Goal: Task Accomplishment & Management: Use online tool/utility

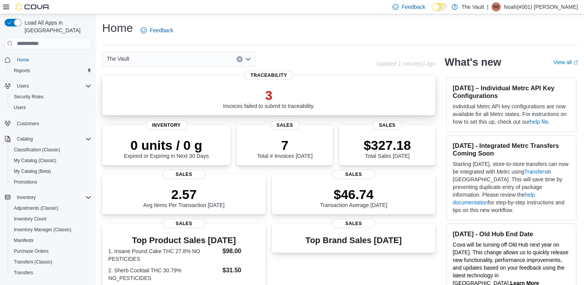
click at [233, 94] on p "3" at bounding box center [269, 95] width 92 height 15
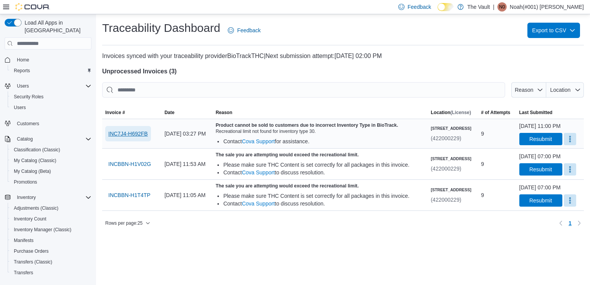
click at [138, 132] on span "INC7J4-H692FB" at bounding box center [128, 134] width 40 height 8
click at [134, 133] on span "INC7J4-H692FB" at bounding box center [128, 134] width 40 height 8
drag, startPoint x: 233, startPoint y: 131, endPoint x: 335, endPoint y: 132, distance: 101.8
click at [335, 132] on div "Recreational limit not found for inventory type 30." at bounding box center [319, 131] width 209 height 6
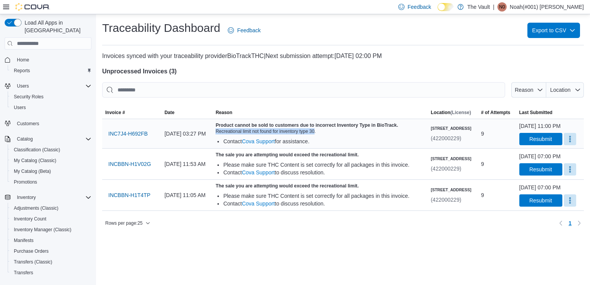
drag, startPoint x: 331, startPoint y: 130, endPoint x: 233, endPoint y: 133, distance: 98.0
click at [233, 133] on div "Recreational limit not found for inventory type 30." at bounding box center [319, 131] width 209 height 6
drag, startPoint x: 331, startPoint y: 130, endPoint x: 298, endPoint y: 129, distance: 33.8
click at [298, 129] on div "Recreational limit not found for inventory type 30." at bounding box center [319, 131] width 209 height 6
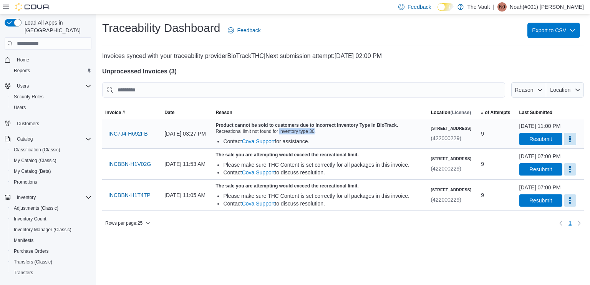
click at [298, 129] on div "Recreational limit not found for inventory type 30." at bounding box center [319, 131] width 209 height 6
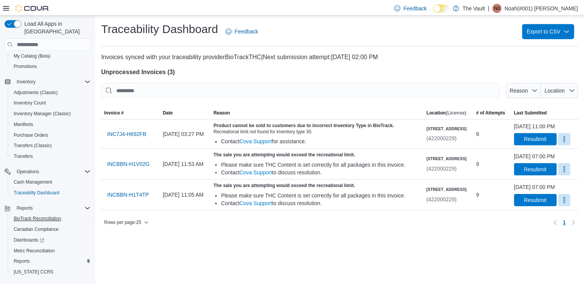
scroll to position [125, 0]
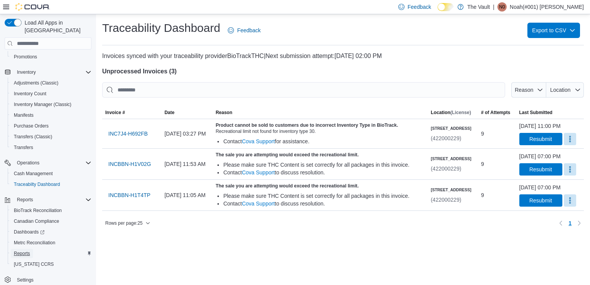
click at [24, 250] on span "Reports" at bounding box center [22, 253] width 16 height 6
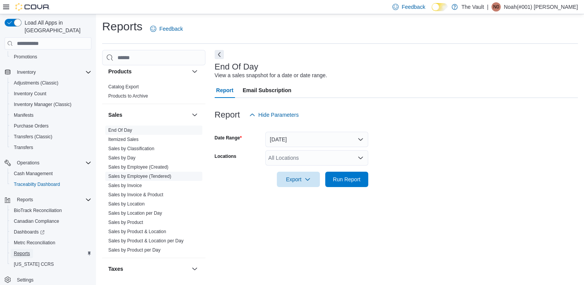
scroll to position [461, 0]
click at [120, 138] on link "Itemized Sales" at bounding box center [123, 138] width 30 height 5
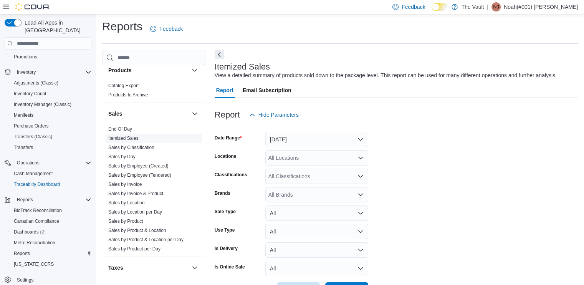
scroll to position [18, 0]
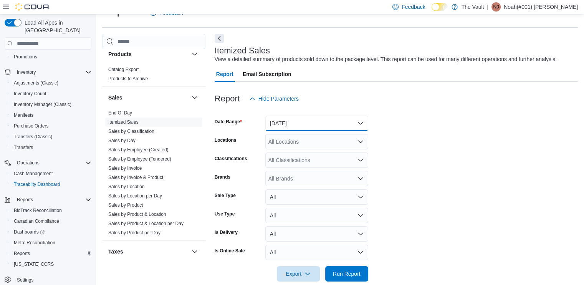
click at [361, 121] on button "Yesterday" at bounding box center [316, 123] width 103 height 15
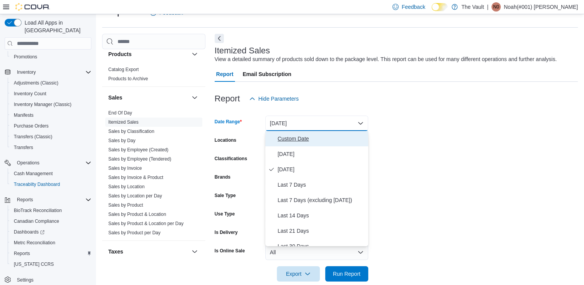
click at [295, 137] on span "Custom Date" at bounding box center [322, 138] width 88 height 9
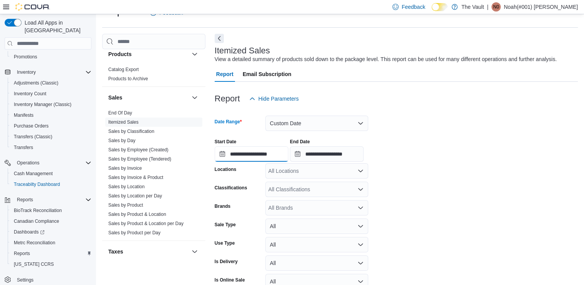
click at [243, 152] on input "**********" at bounding box center [252, 153] width 74 height 15
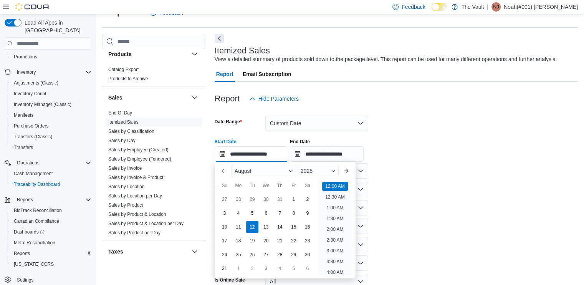
scroll to position [24, 0]
click at [222, 225] on div "10" at bounding box center [224, 226] width 13 height 13
type input "**********"
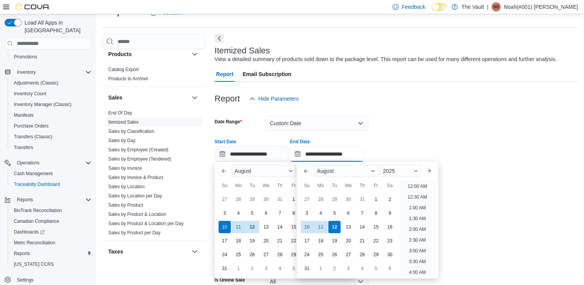
click at [333, 153] on input "**********" at bounding box center [327, 153] width 74 height 15
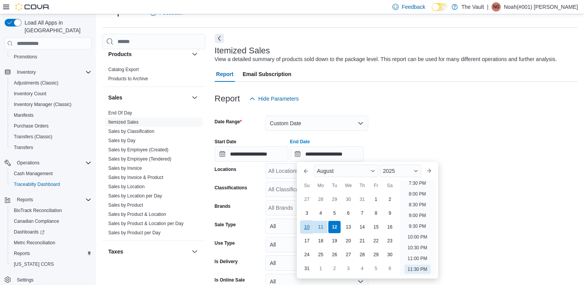
click at [306, 228] on div "10" at bounding box center [306, 226] width 13 height 13
type input "**********"
drag, startPoint x: 459, startPoint y: 109, endPoint x: 452, endPoint y: 119, distance: 12.1
click at [459, 109] on div at bounding box center [396, 110] width 363 height 9
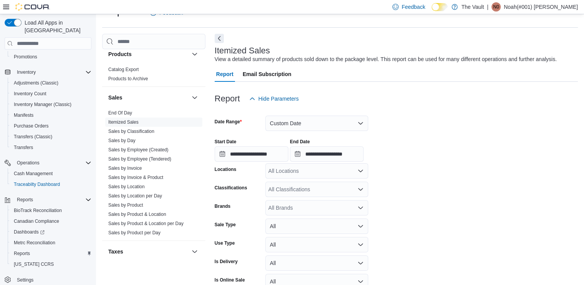
click at [294, 191] on div "All Classifications" at bounding box center [316, 189] width 103 height 15
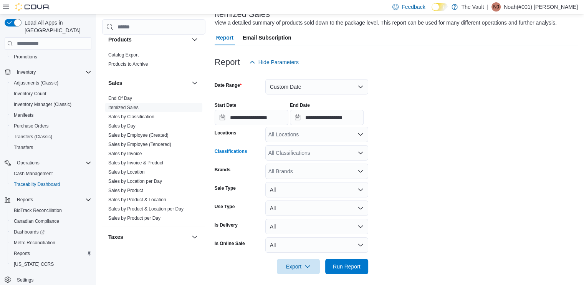
scroll to position [58, 0]
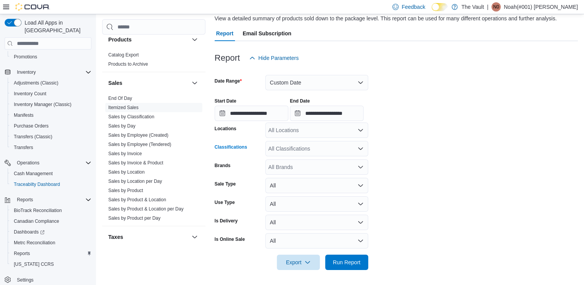
click at [288, 148] on div "All Classifications" at bounding box center [316, 148] width 103 height 15
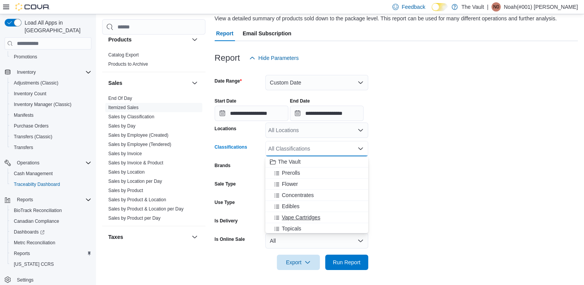
click at [306, 215] on span "Vape Cartridges" at bounding box center [301, 217] width 38 height 8
click at [448, 178] on form "**********" at bounding box center [396, 168] width 363 height 204
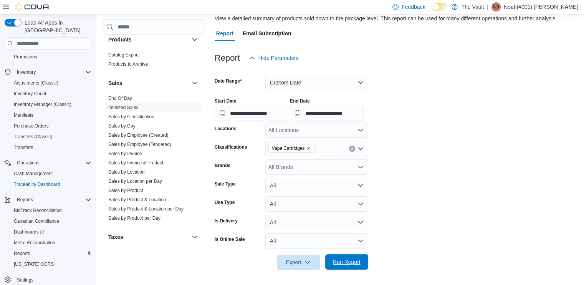
click at [356, 259] on span "Run Report" at bounding box center [347, 262] width 28 height 8
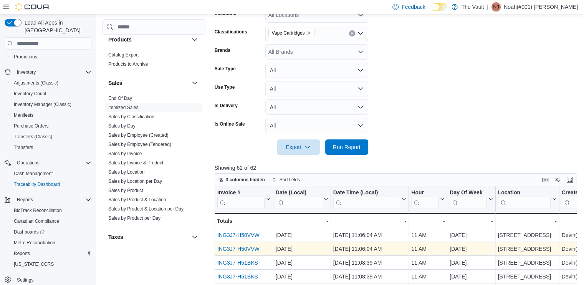
scroll to position [174, 0]
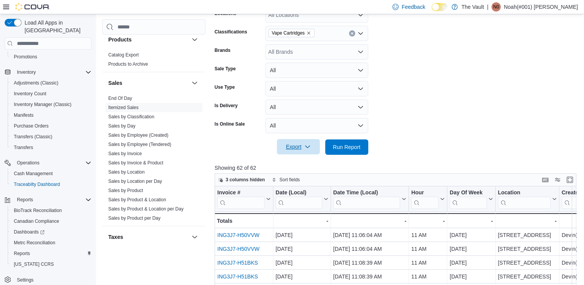
click at [299, 148] on span "Export" at bounding box center [298, 146] width 34 height 15
click at [309, 163] on span "Export to Excel" at bounding box center [299, 162] width 35 height 6
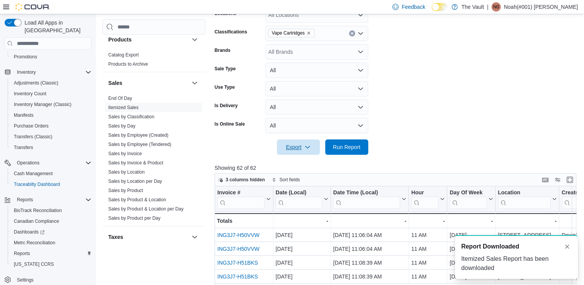
scroll to position [0, 0]
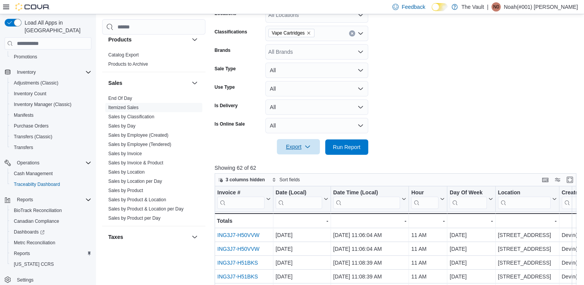
click at [304, 147] on icon "button" at bounding box center [307, 147] width 6 height 6
click at [308, 163] on span "Export to Excel" at bounding box center [299, 162] width 35 height 6
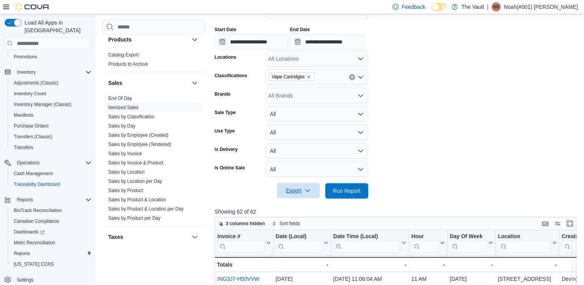
scroll to position [97, 0]
